Goal: Navigation & Orientation: Find specific page/section

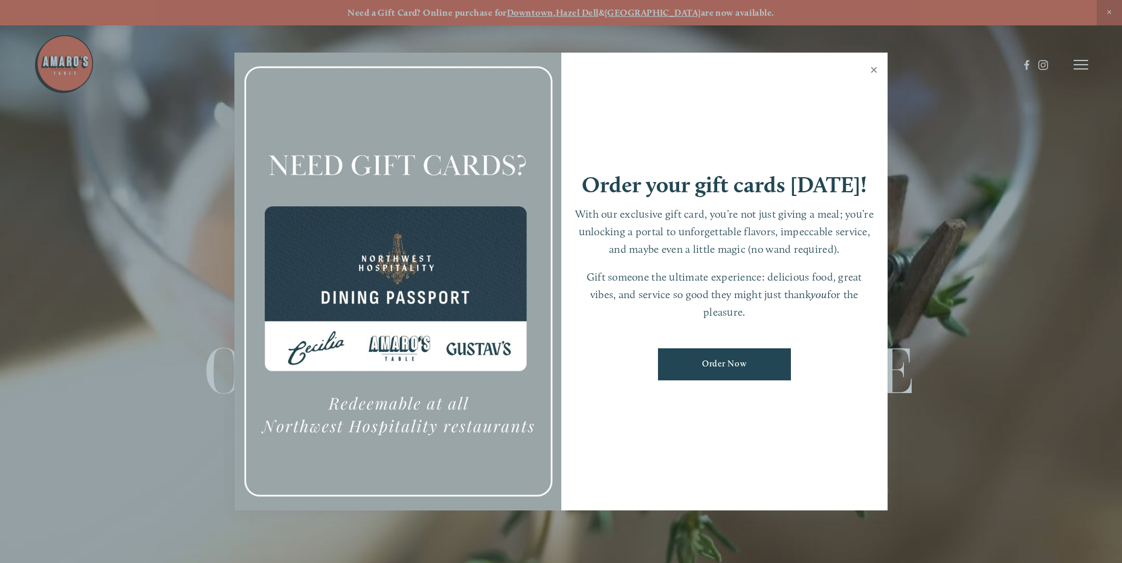
click at [873, 69] on link "Close" at bounding box center [874, 71] width 24 height 34
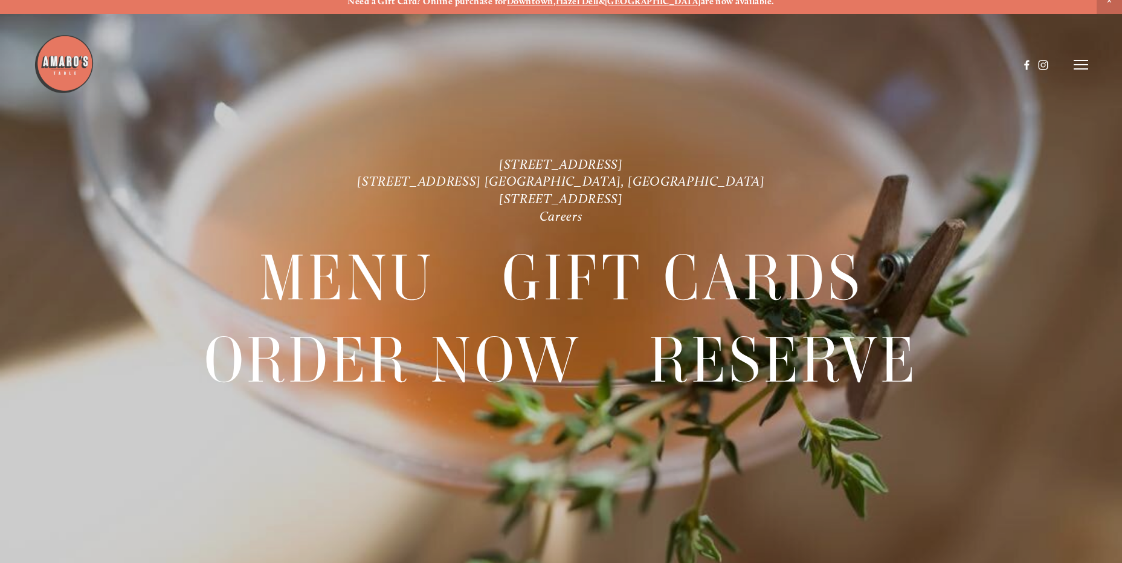
scroll to position [7, 0]
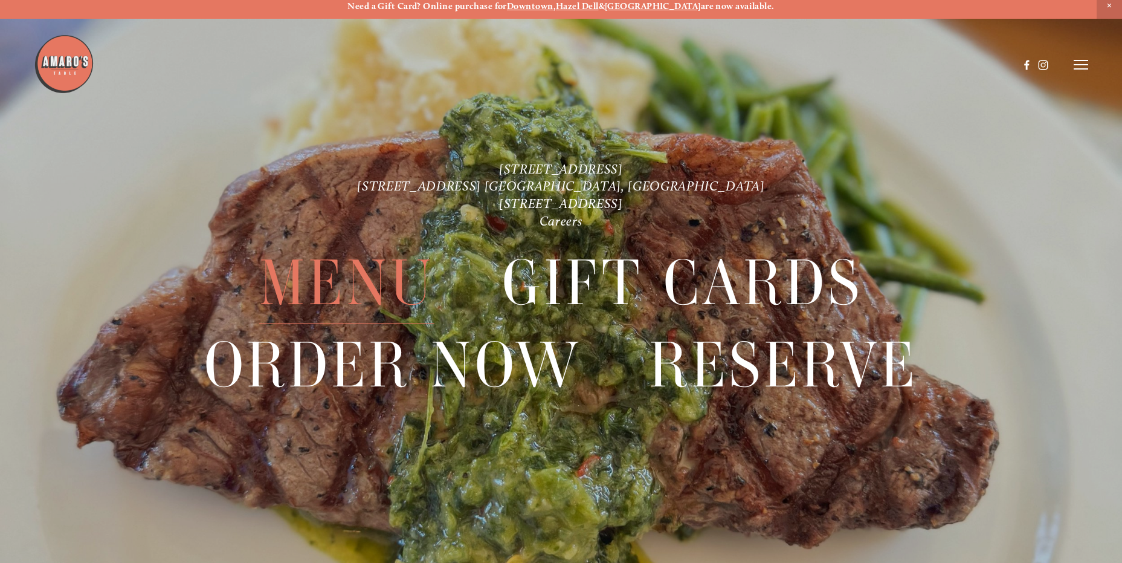
click at [335, 272] on span "Menu" at bounding box center [346, 282] width 175 height 81
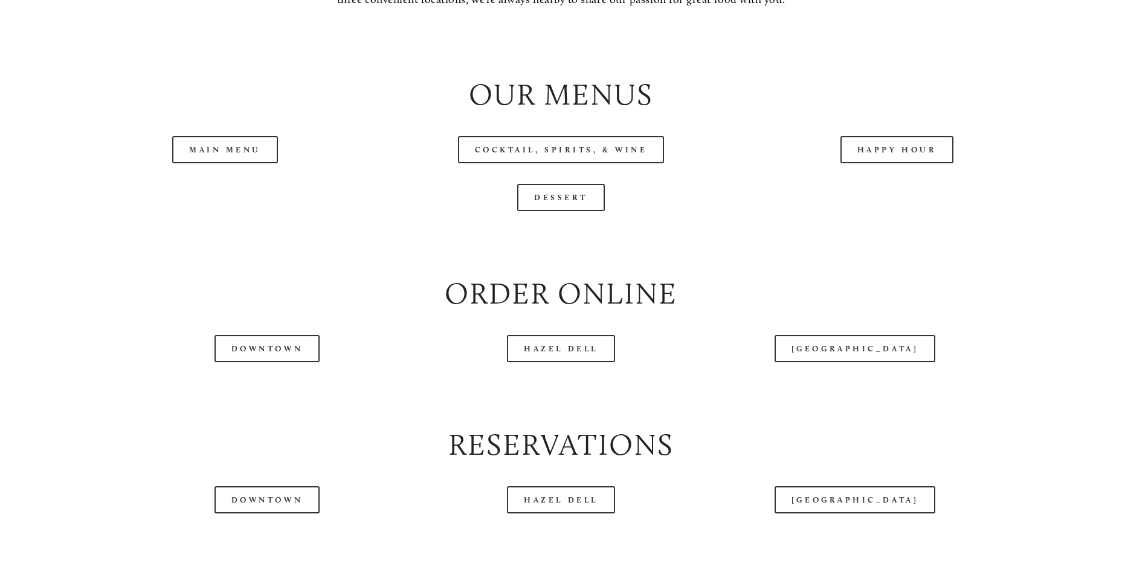
scroll to position [1341, 0]
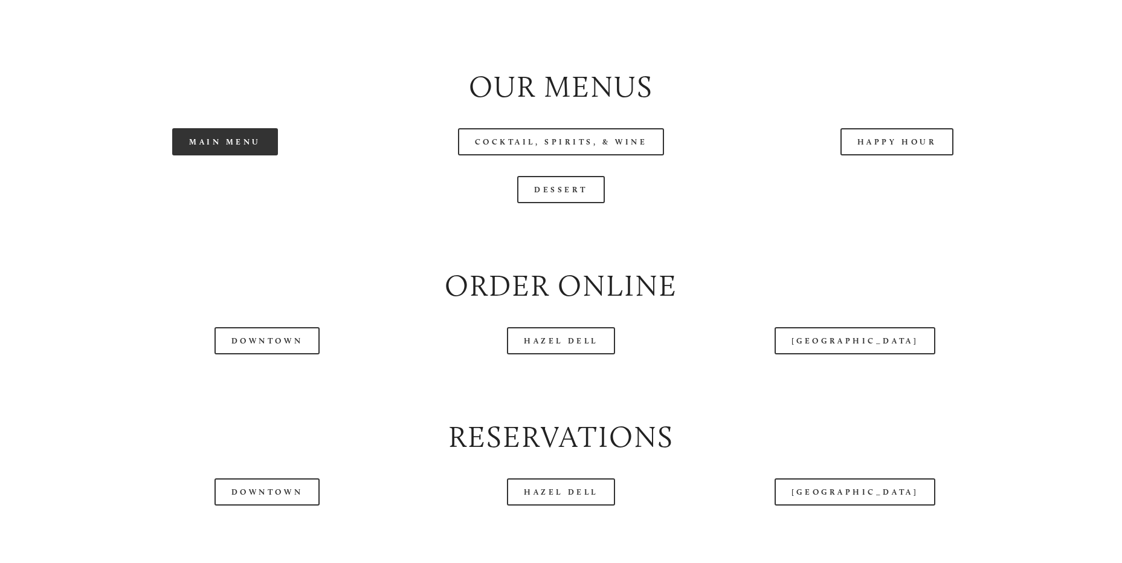
click at [230, 155] on link "Main Menu" at bounding box center [225, 141] width 106 height 27
